Goal: Download file/media

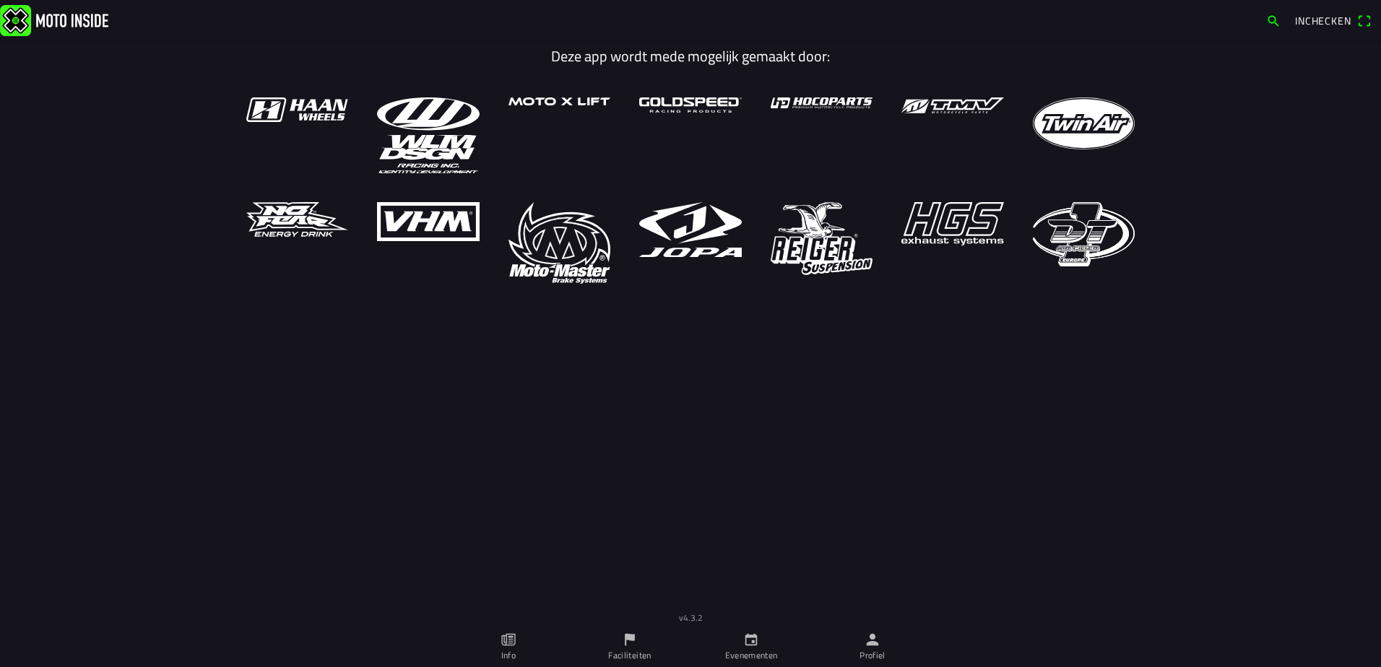
click at [877, 635] on icon "person" at bounding box center [872, 640] width 16 height 16
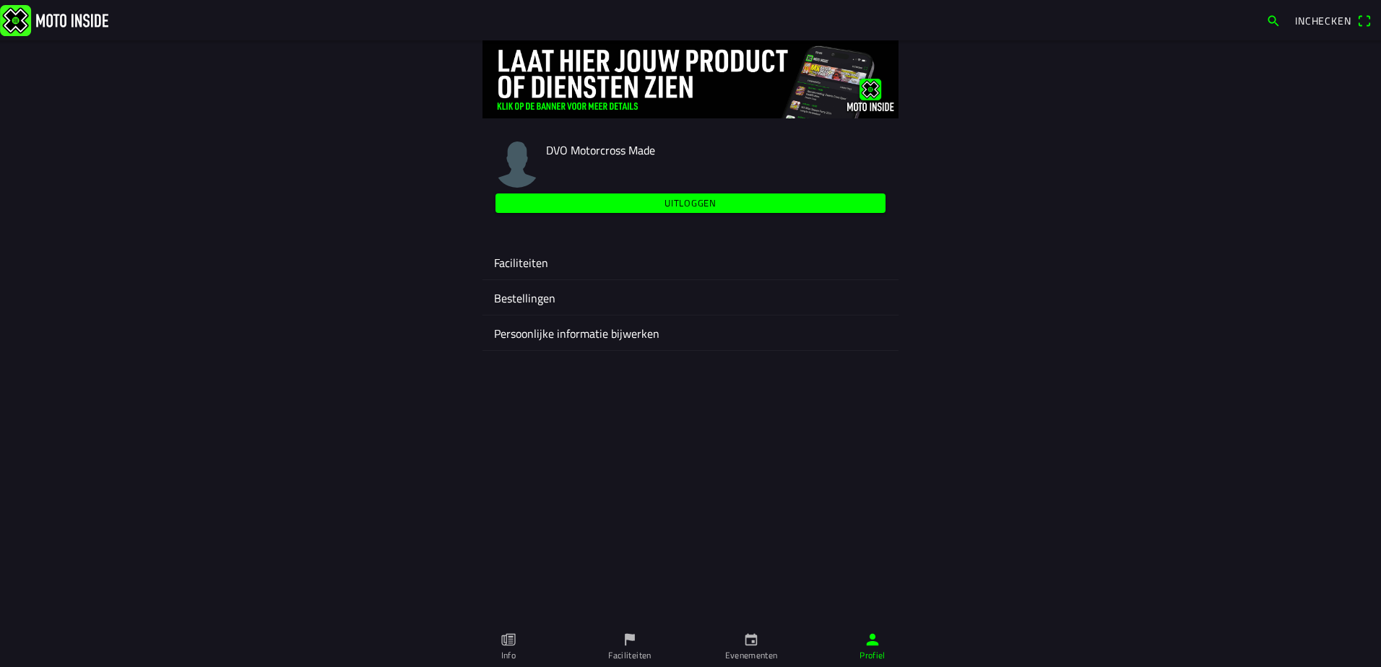
click at [536, 258] on ion-label "Faciliteiten" at bounding box center [690, 262] width 393 height 17
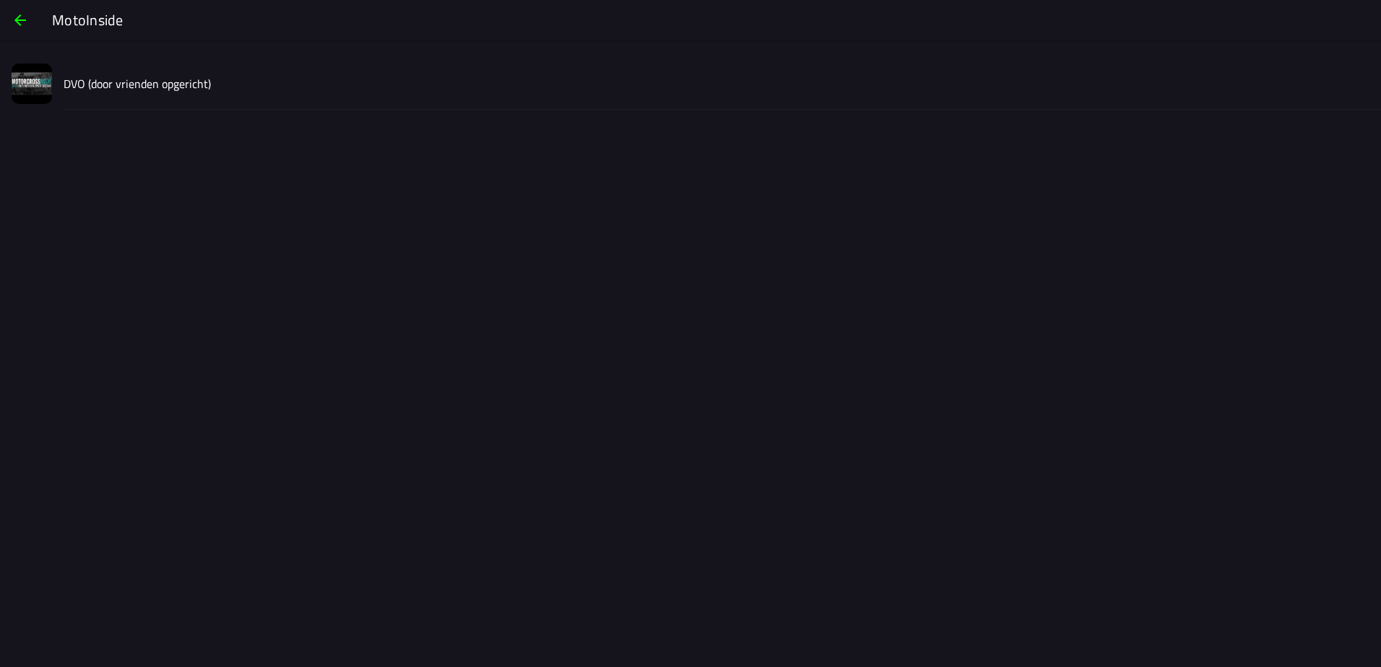
click at [0, 0] on slot "DVO (door vrienden opgericht)" at bounding box center [0, 0] width 0 height 0
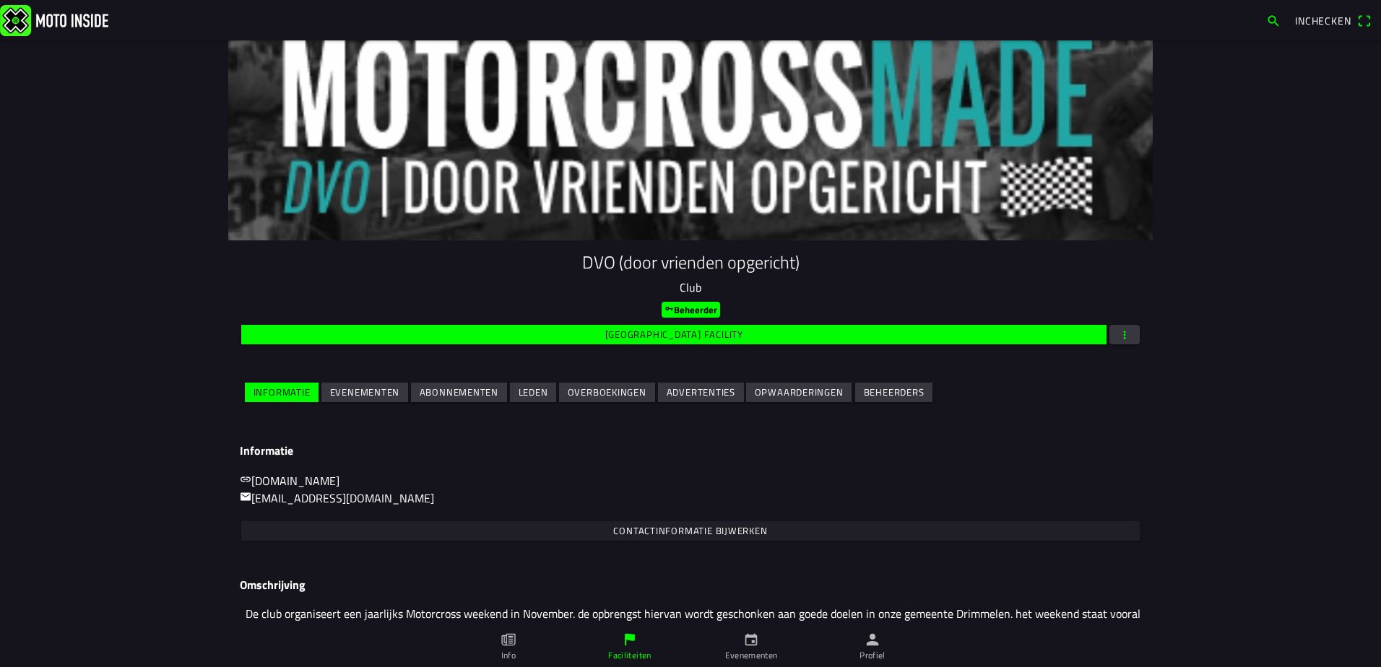
click at [0, 0] on slot "Evenementen" at bounding box center [0, 0] width 0 height 0
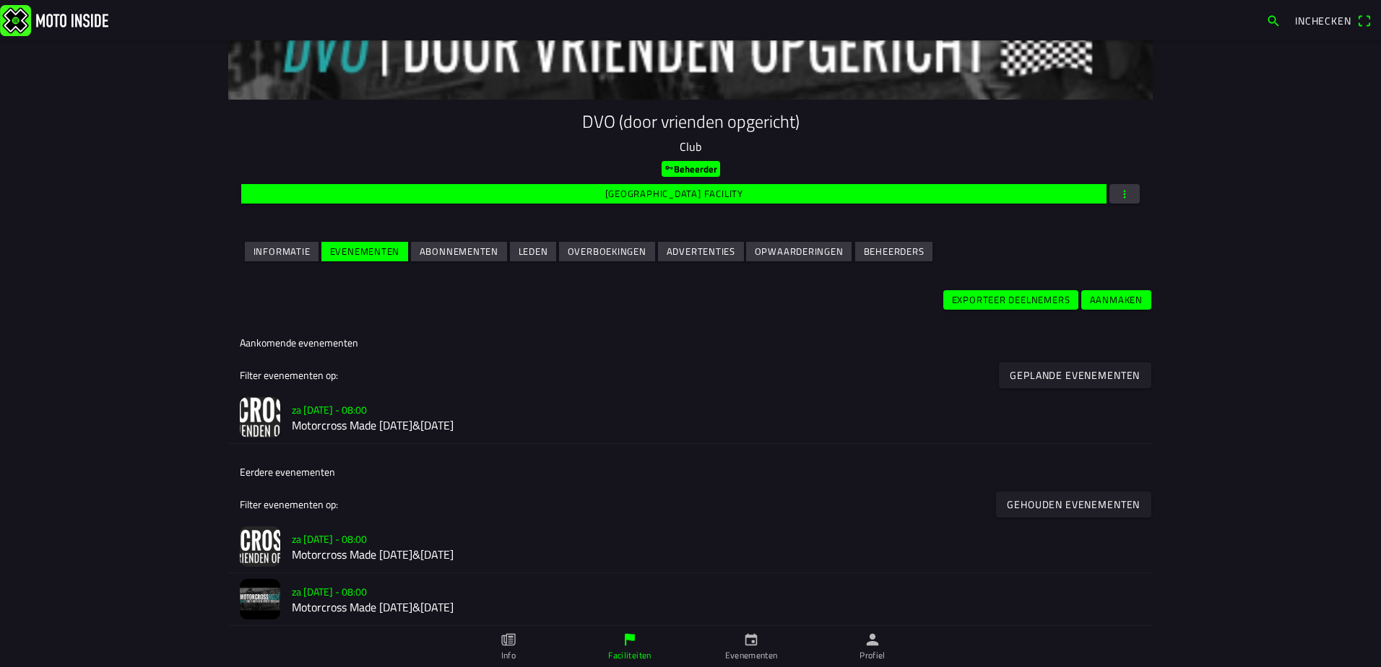
scroll to position [146, 0]
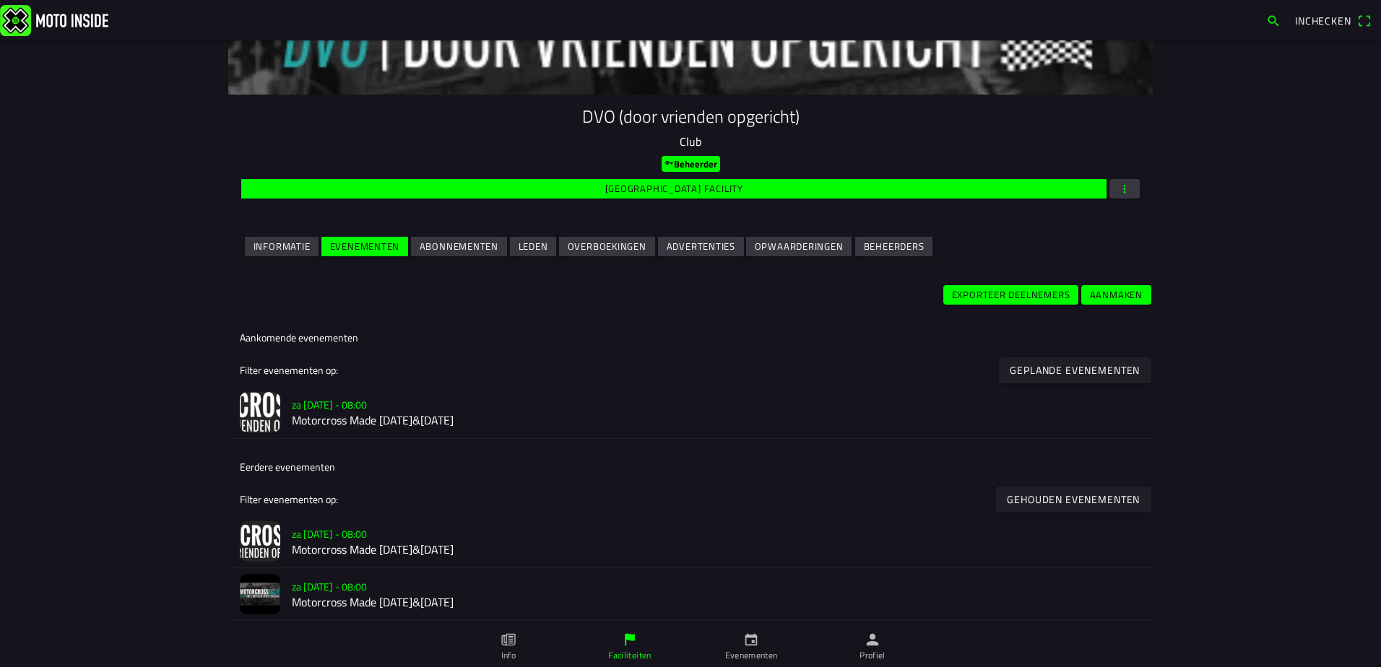
click at [350, 414] on h2 "Motorcross Made [DATE]&[DATE]" at bounding box center [716, 421] width 849 height 14
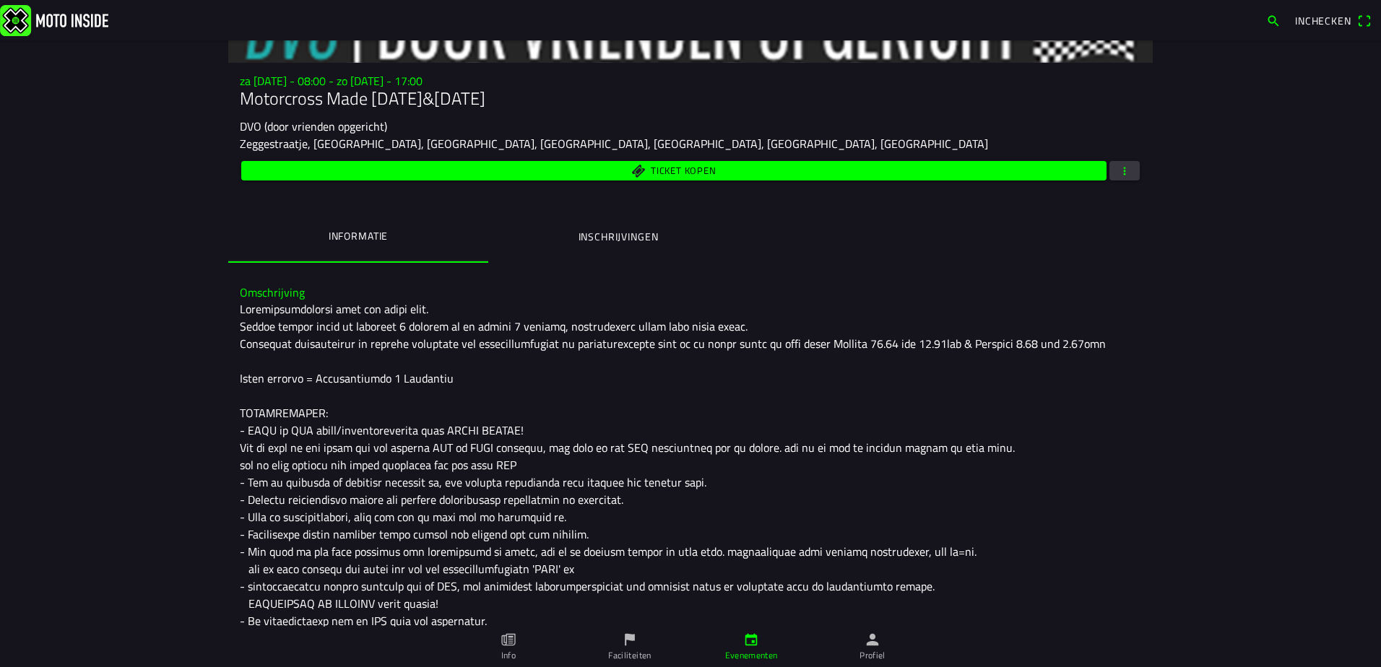
scroll to position [217, 0]
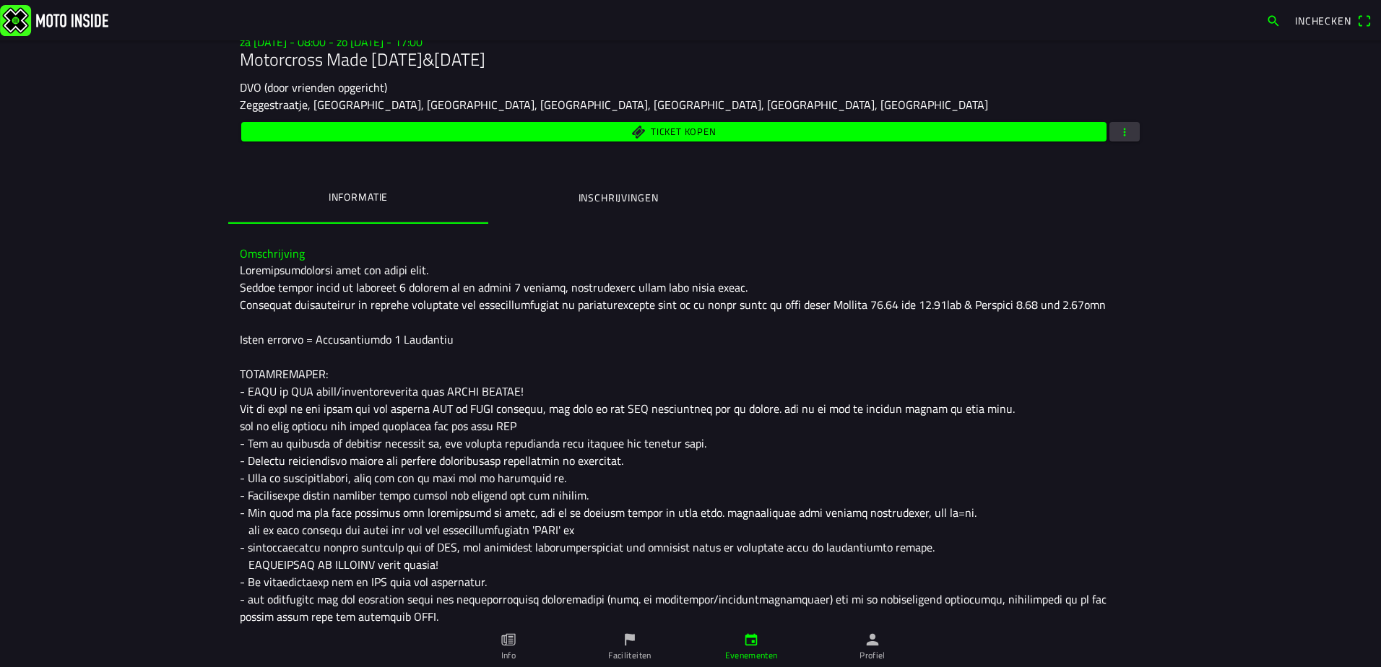
click at [1124, 133] on span "button" at bounding box center [1124, 131] width 13 height 19
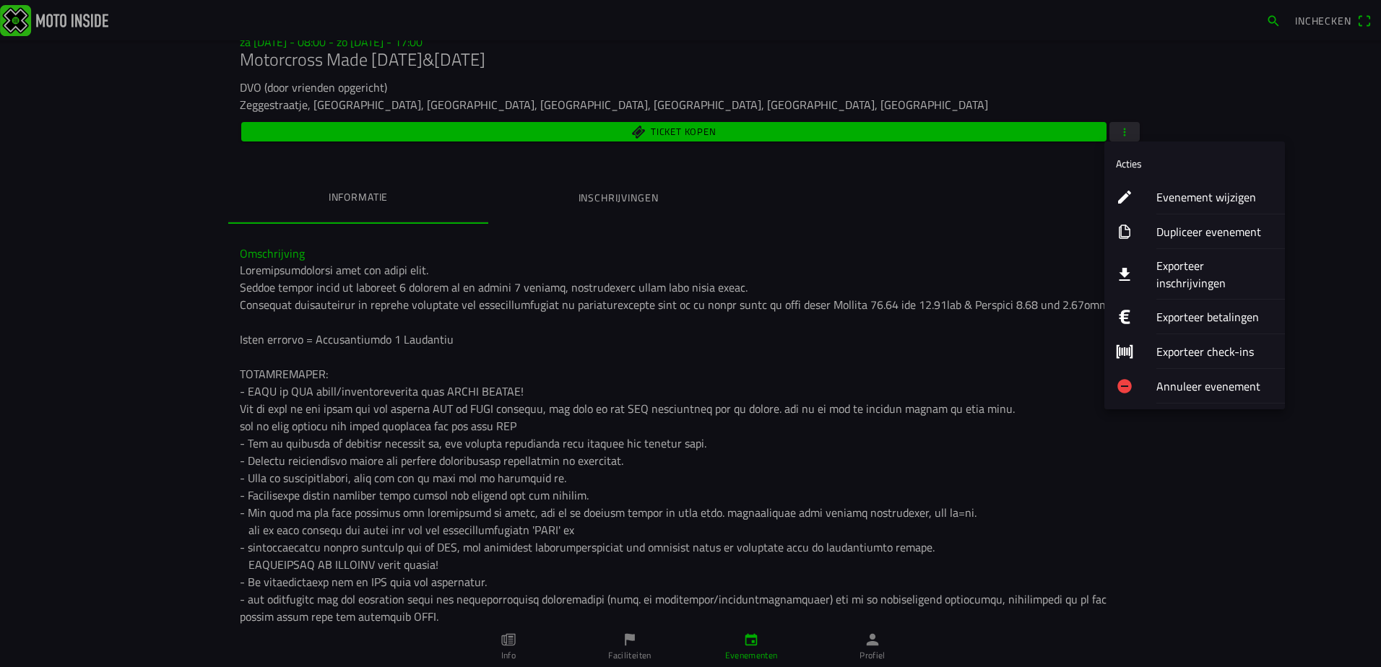
click at [1205, 264] on ion-label "Exporteer inschrijvingen" at bounding box center [1214, 274] width 117 height 35
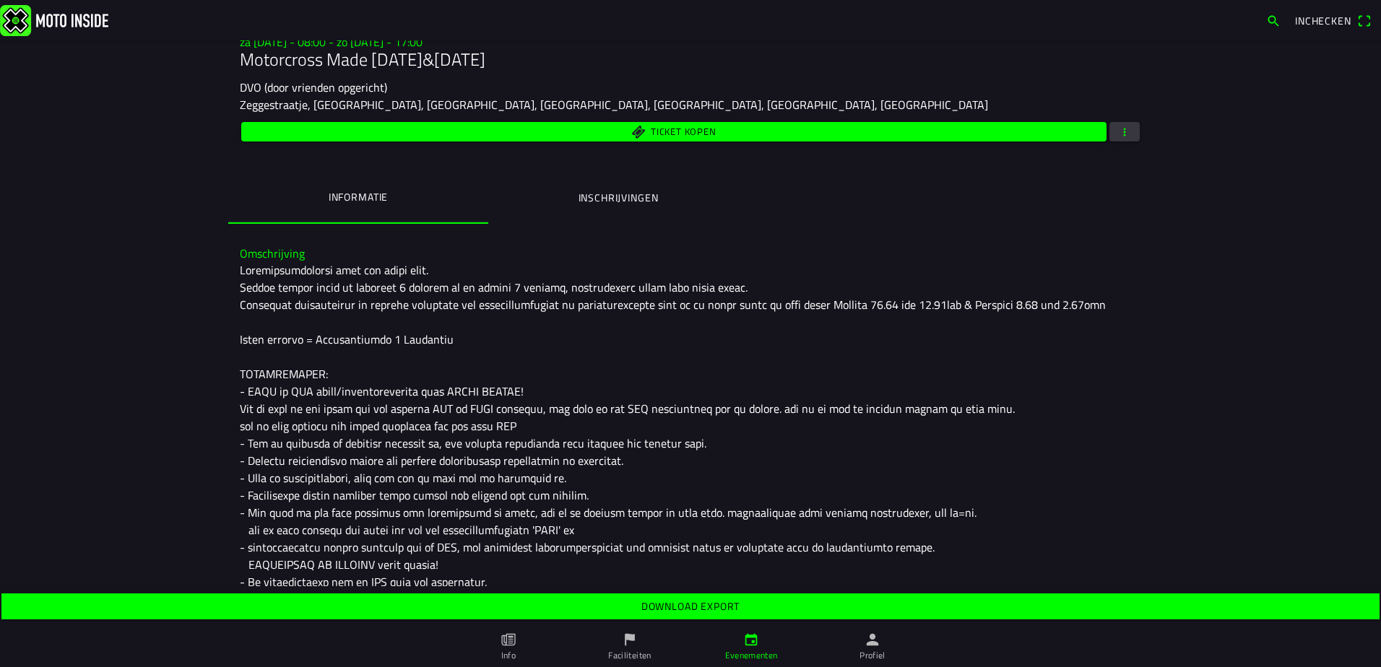
click at [0, 0] on slot "Download export" at bounding box center [0, 0] width 0 height 0
